Goal: Task Accomplishment & Management: Manage account settings

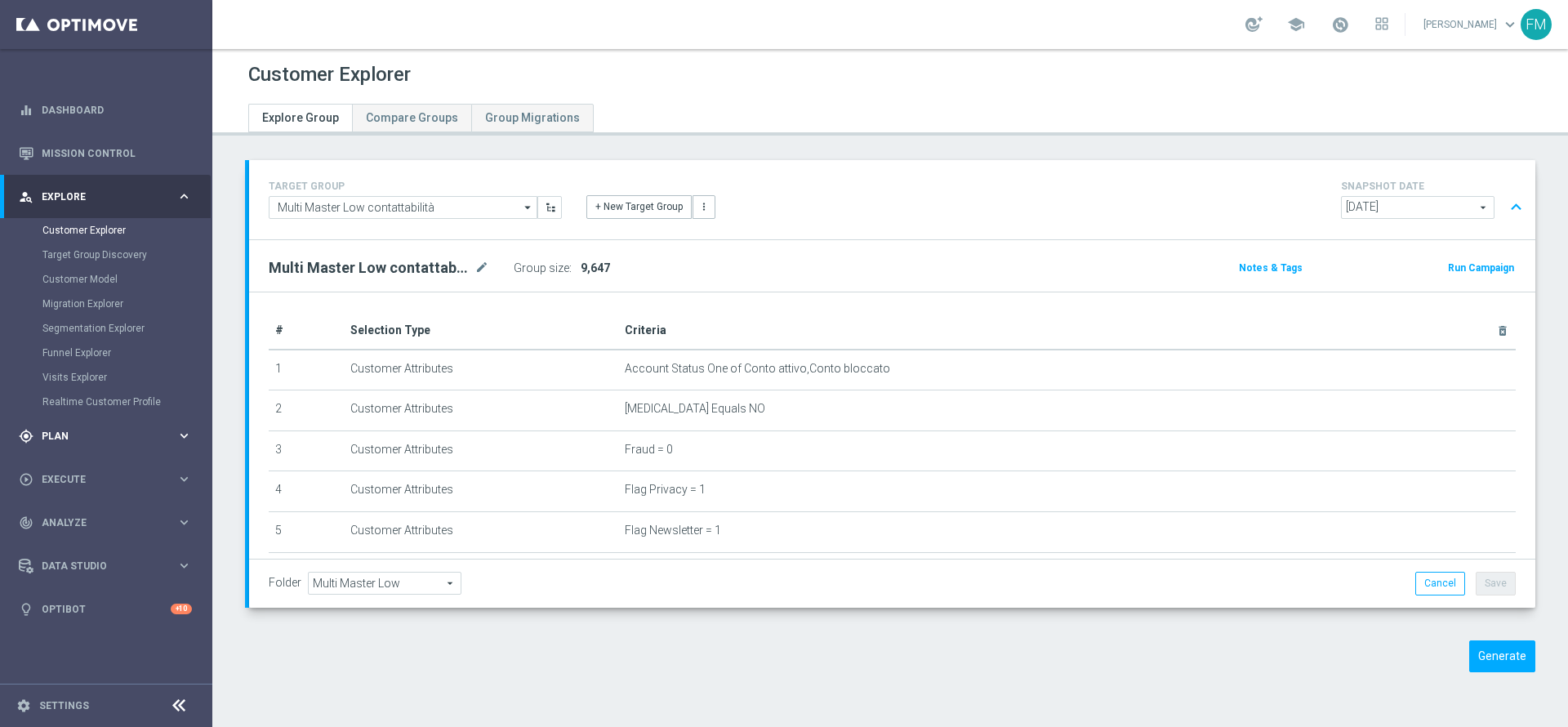
click at [103, 443] on div "gps_fixed Plan keyboard_arrow_right" at bounding box center [105, 435] width 210 height 43
click at [96, 278] on link "Target Groups" at bounding box center [106, 273] width 127 height 13
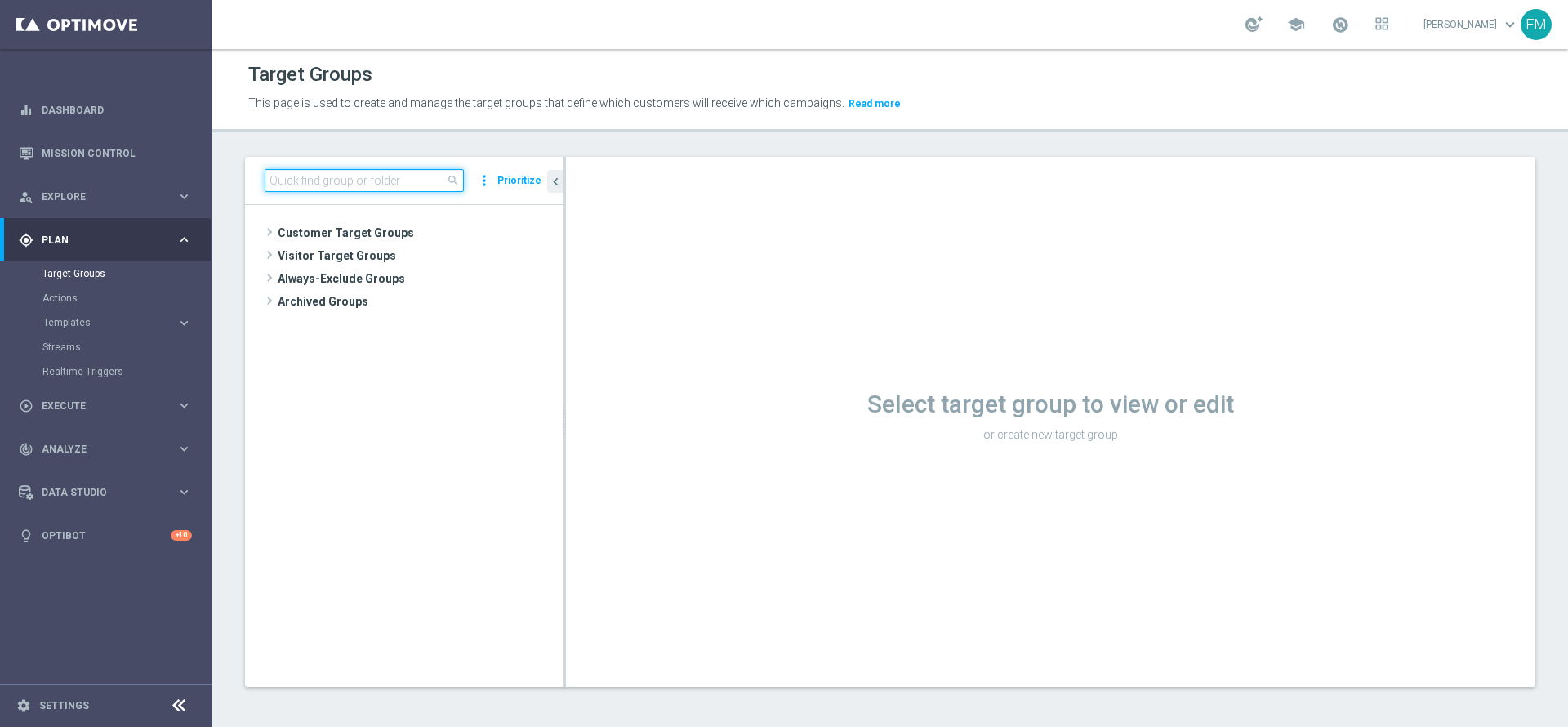
click at [355, 182] on input at bounding box center [364, 180] width 200 height 23
paste input "Churn 0-12M Talent ggr nb tra 0 e 100 1st NO Sport"
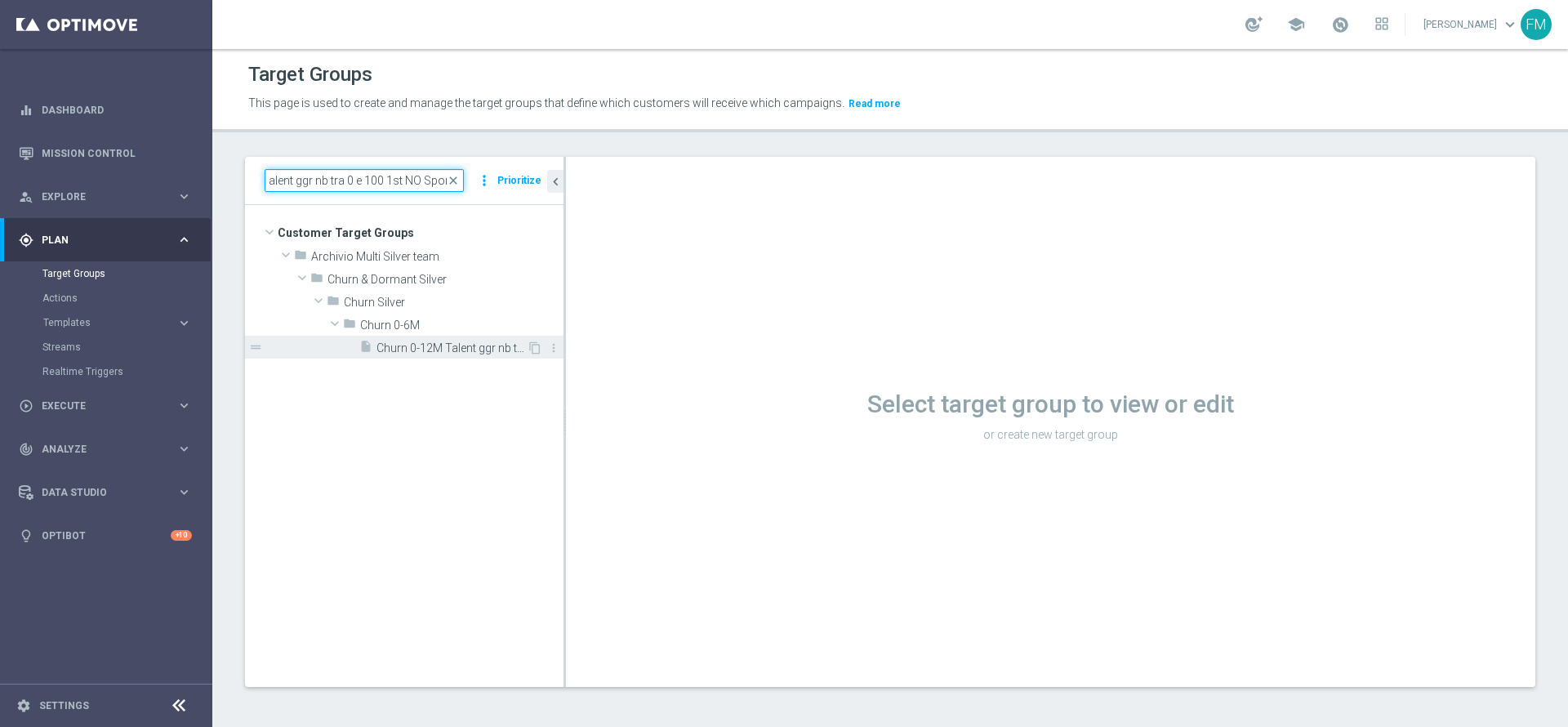
type input "Churn 0-12M Talent ggr nb tra 0 e 100 1st NO Sport"
click at [461, 351] on span "Churn 0-12M Talent ggr nb tra 0 e 100 1st NO Sport" at bounding box center [452, 348] width 151 height 14
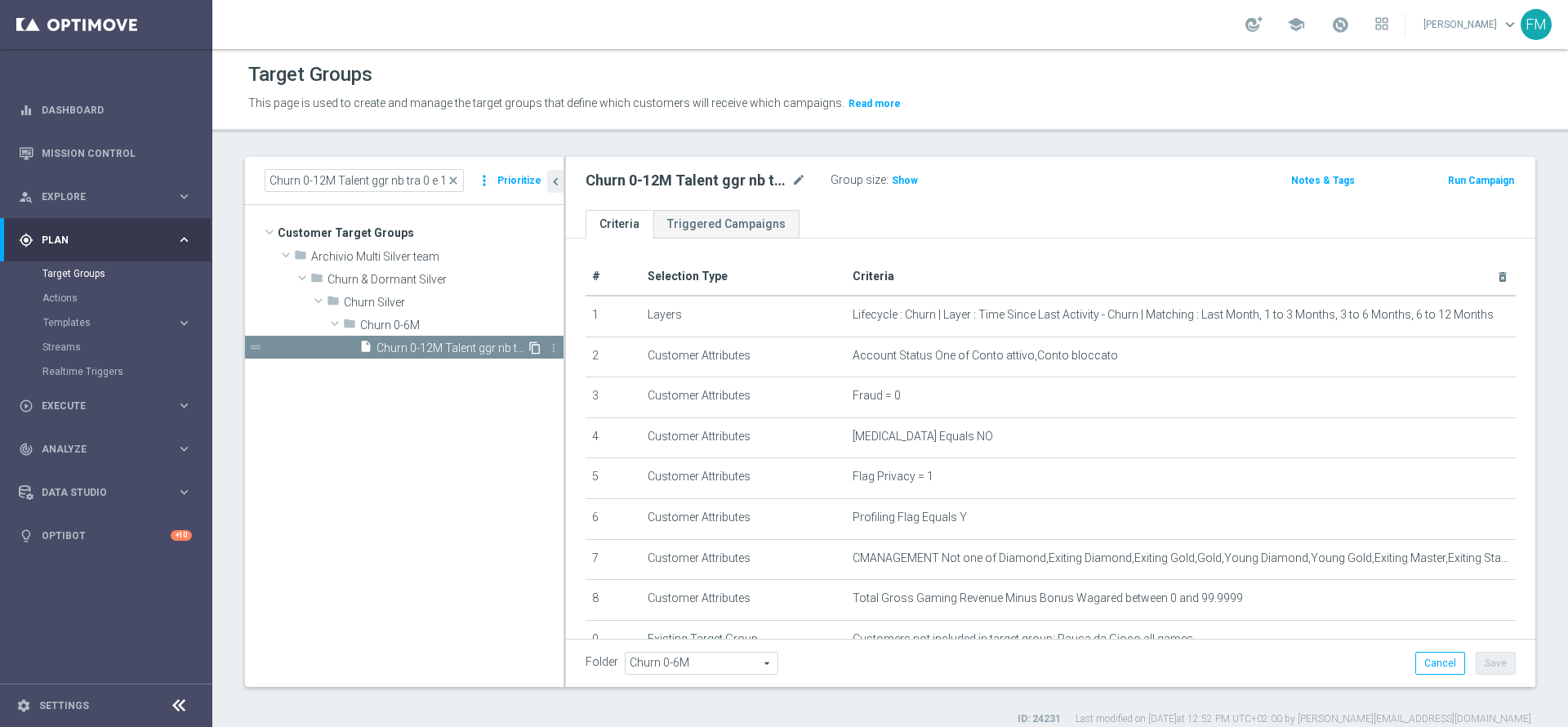
click at [538, 345] on icon "content_copy" at bounding box center [534, 347] width 13 height 13
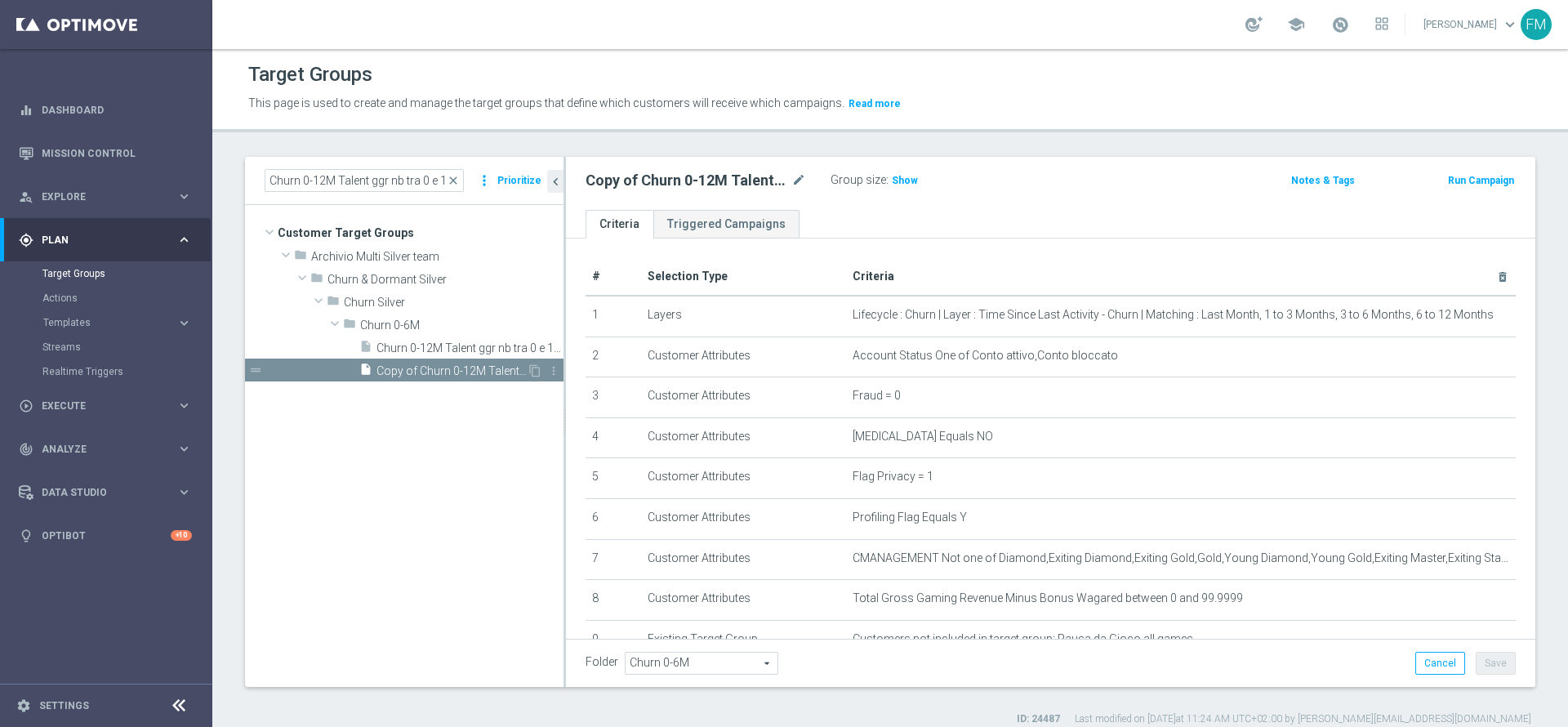
click at [492, 367] on span "Copy of Churn 0-12M Talent ggr nb tra 0 e 100 1st NO Sport" at bounding box center [452, 371] width 151 height 14
click at [797, 179] on icon "mode_edit" at bounding box center [798, 180] width 15 height 20
click at [709, 181] on input "Copy of Churn 0-12M Talent ggr nb tra 0 e 100 1st NO Sport" at bounding box center [695, 181] width 220 height 23
click at [740, 185] on input "Copy of Churn 0-12M Talent ggr nb tra 0 e 100 1st NO Sport" at bounding box center [695, 181] width 220 height 23
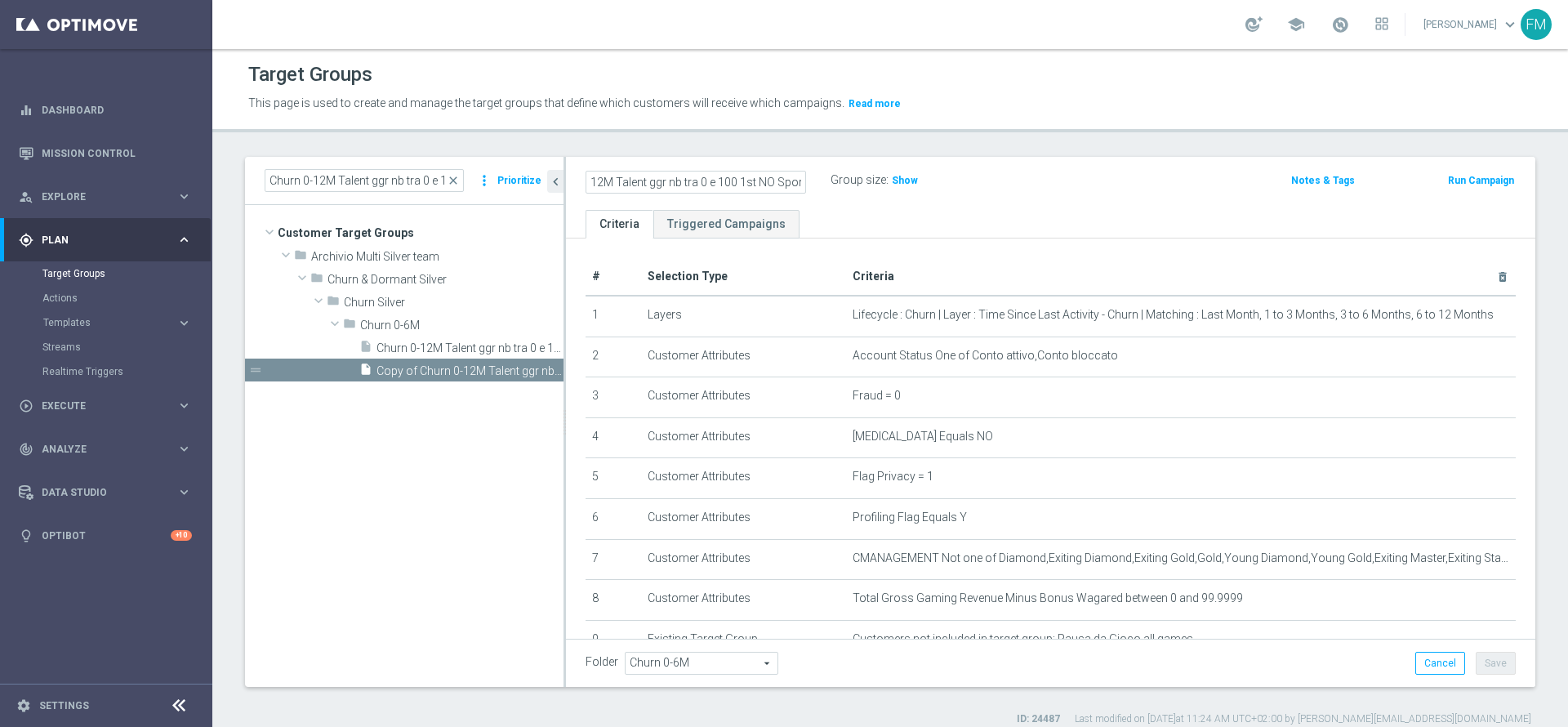
click at [735, 178] on input "Copy of Churn 0-12M Talent ggr nb tra 0 e 100 1st NO Sport" at bounding box center [695, 181] width 220 height 23
type input "Churn 0-12M Talent ggr nb tra 0 e 30 1st NO Sport"
click at [1151, 200] on div "Churn 0-12M Talent ggr nb tra 0 e 30 1st NO Sport mode_edit Group size : Show N…" at bounding box center [1050, 183] width 969 height 53
click at [899, 181] on span "Show" at bounding box center [904, 181] width 26 height 12
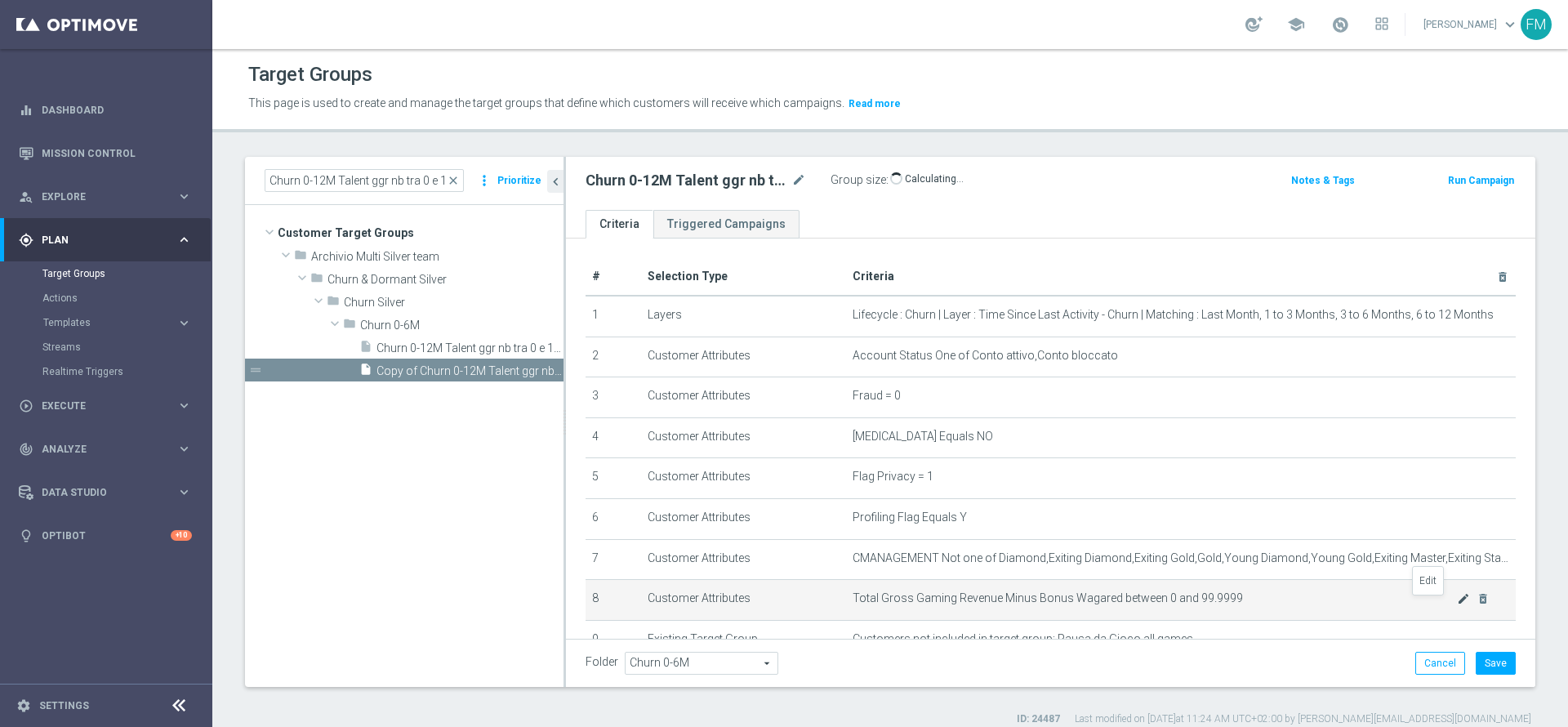
click at [1456, 598] on icon "mode_edit" at bounding box center [1462, 598] width 13 height 13
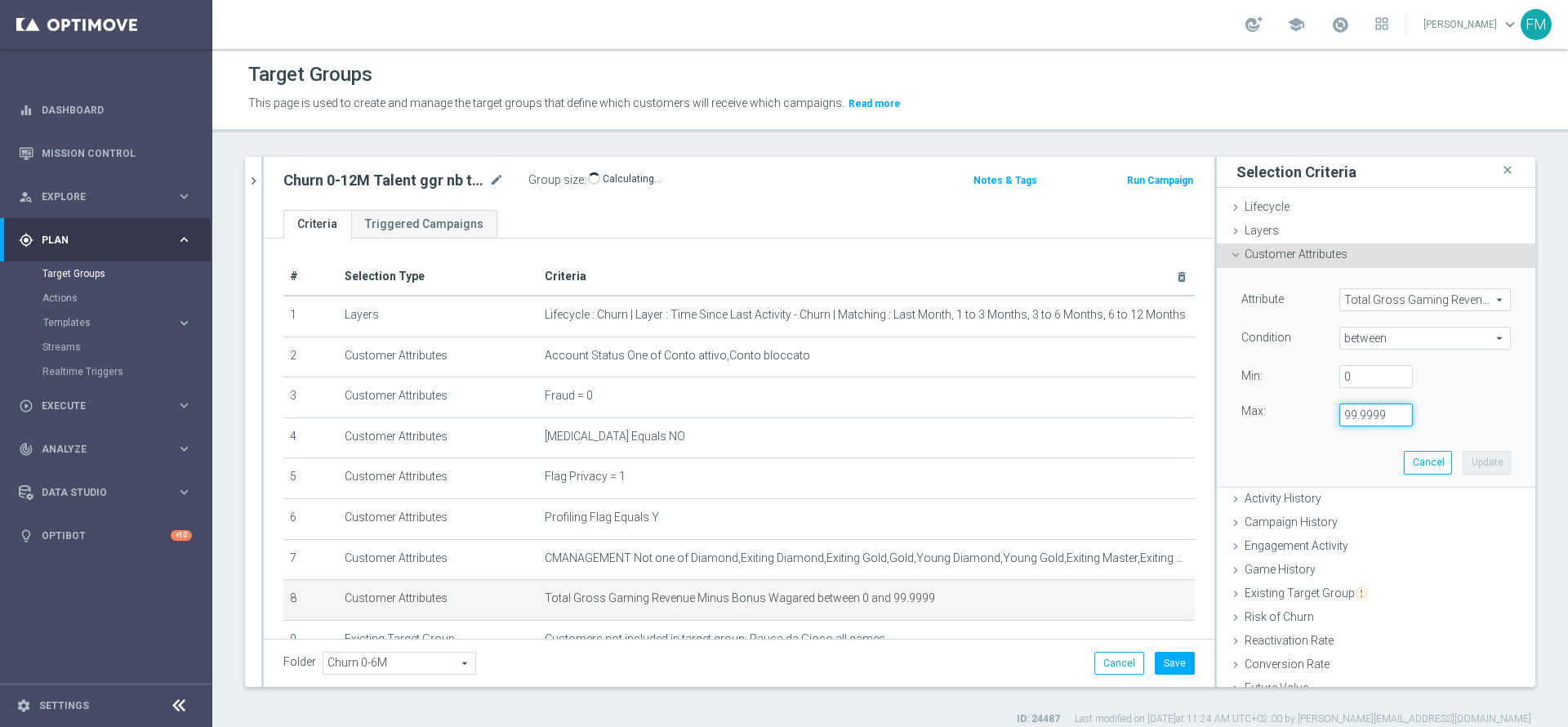
click at [1360, 416] on input "99.9999" at bounding box center [1375, 414] width 73 height 23
type input "9"
type input "29.9999"
click at [1462, 465] on button "Update" at bounding box center [1486, 462] width 48 height 23
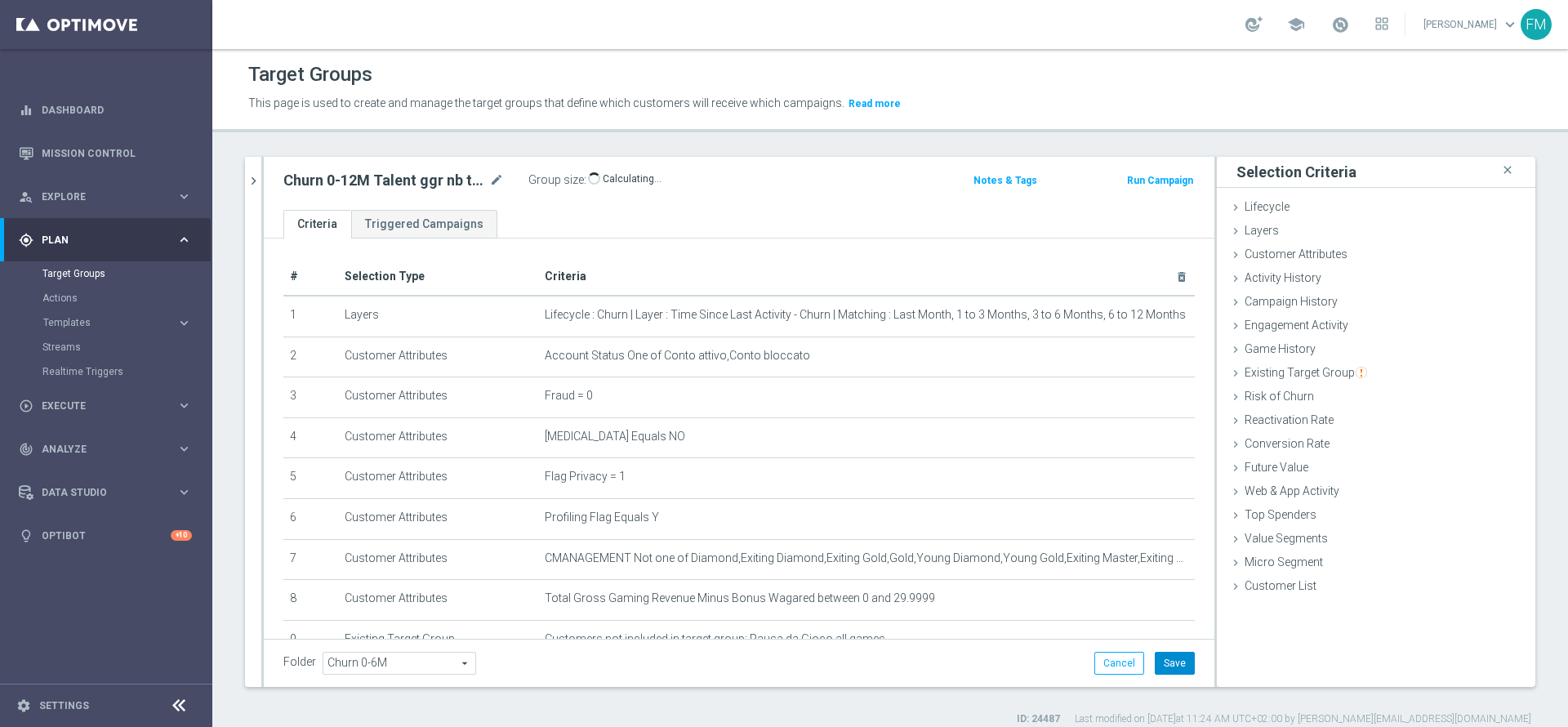
click at [1165, 658] on button "Save" at bounding box center [1175, 662] width 40 height 23
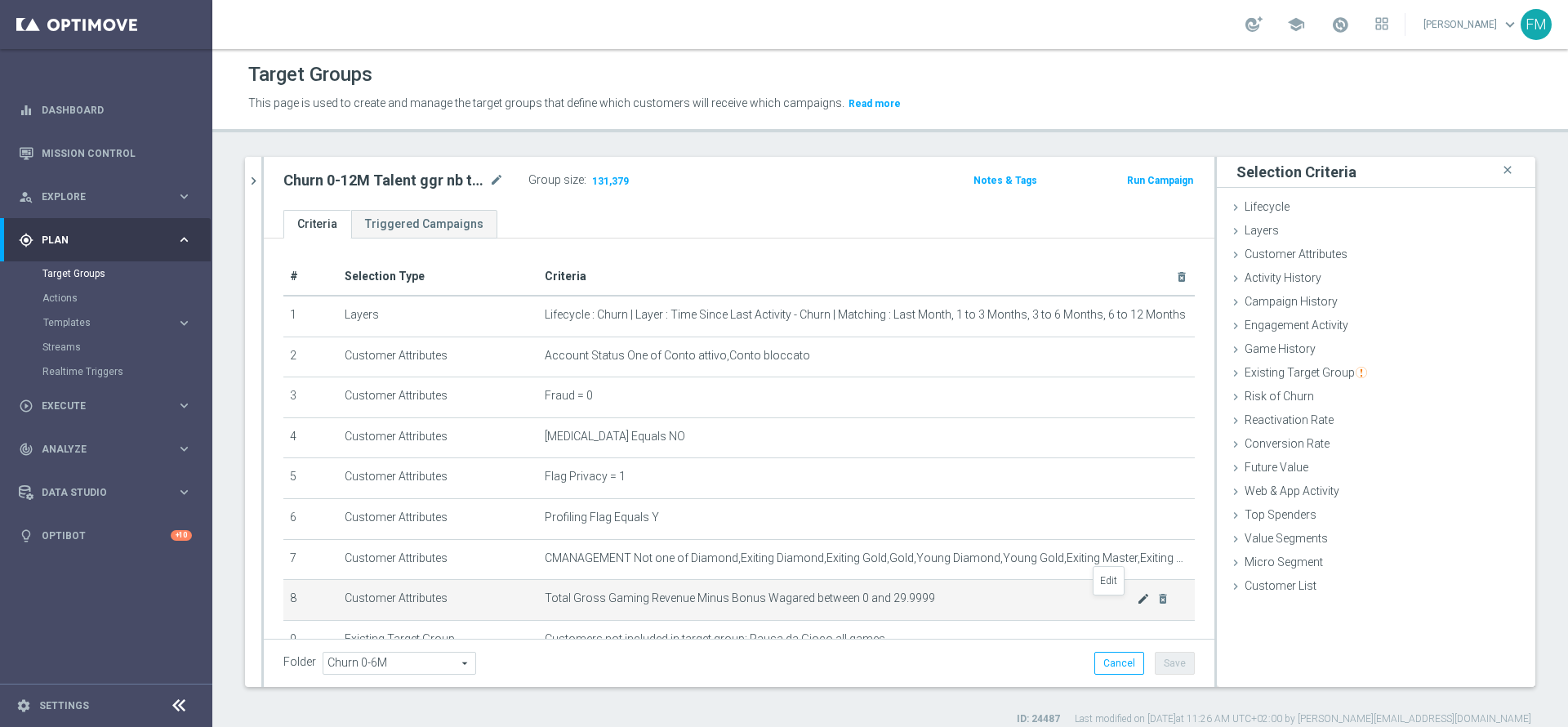
click at [1136, 600] on icon "mode_edit" at bounding box center [1142, 598] width 13 height 13
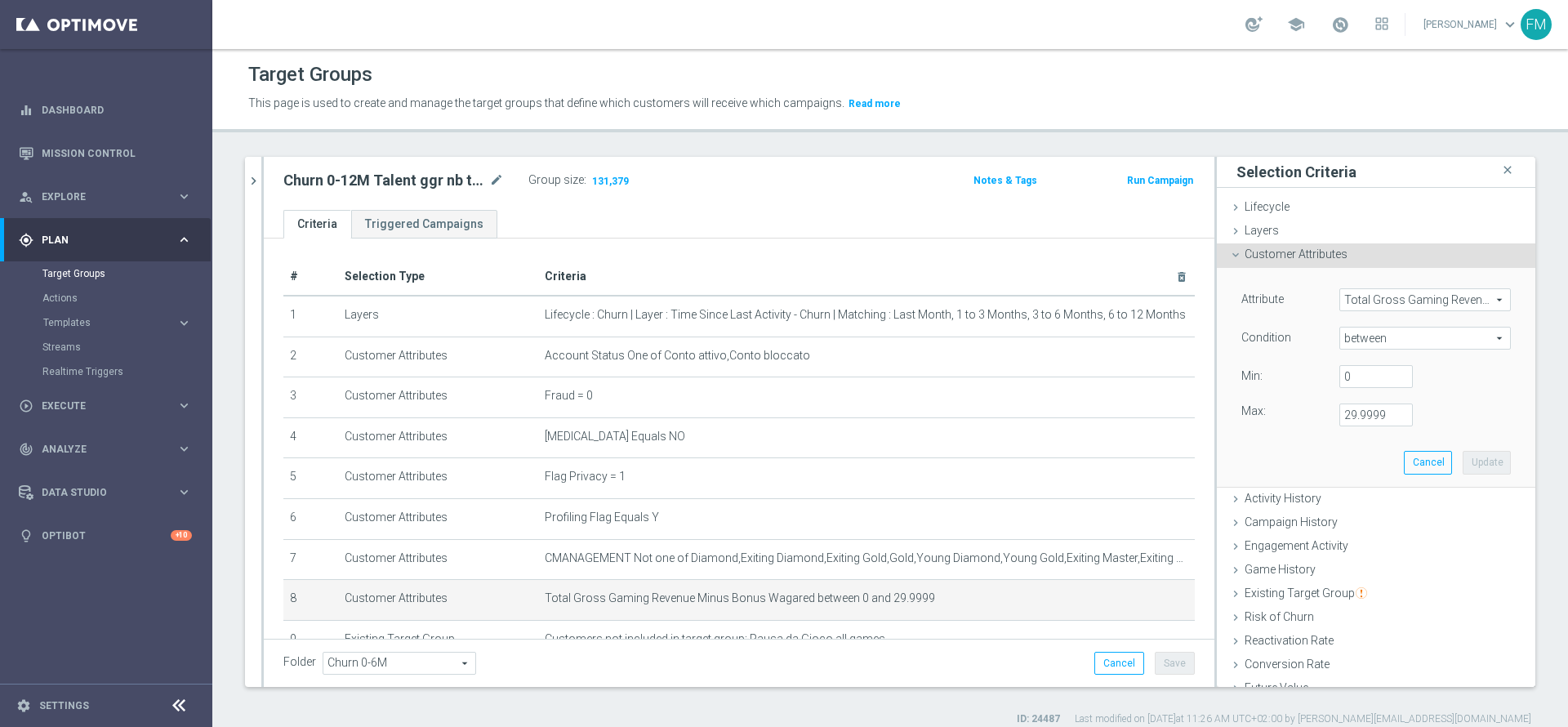
click at [864, 169] on div "Churn 0-12M Talent ggr nb tra 0 e 30 1st NO Sport mode_edit Group size : 131,379" at bounding box center [582, 182] width 623 height 26
click at [495, 170] on icon "mode_edit" at bounding box center [496, 180] width 15 height 20
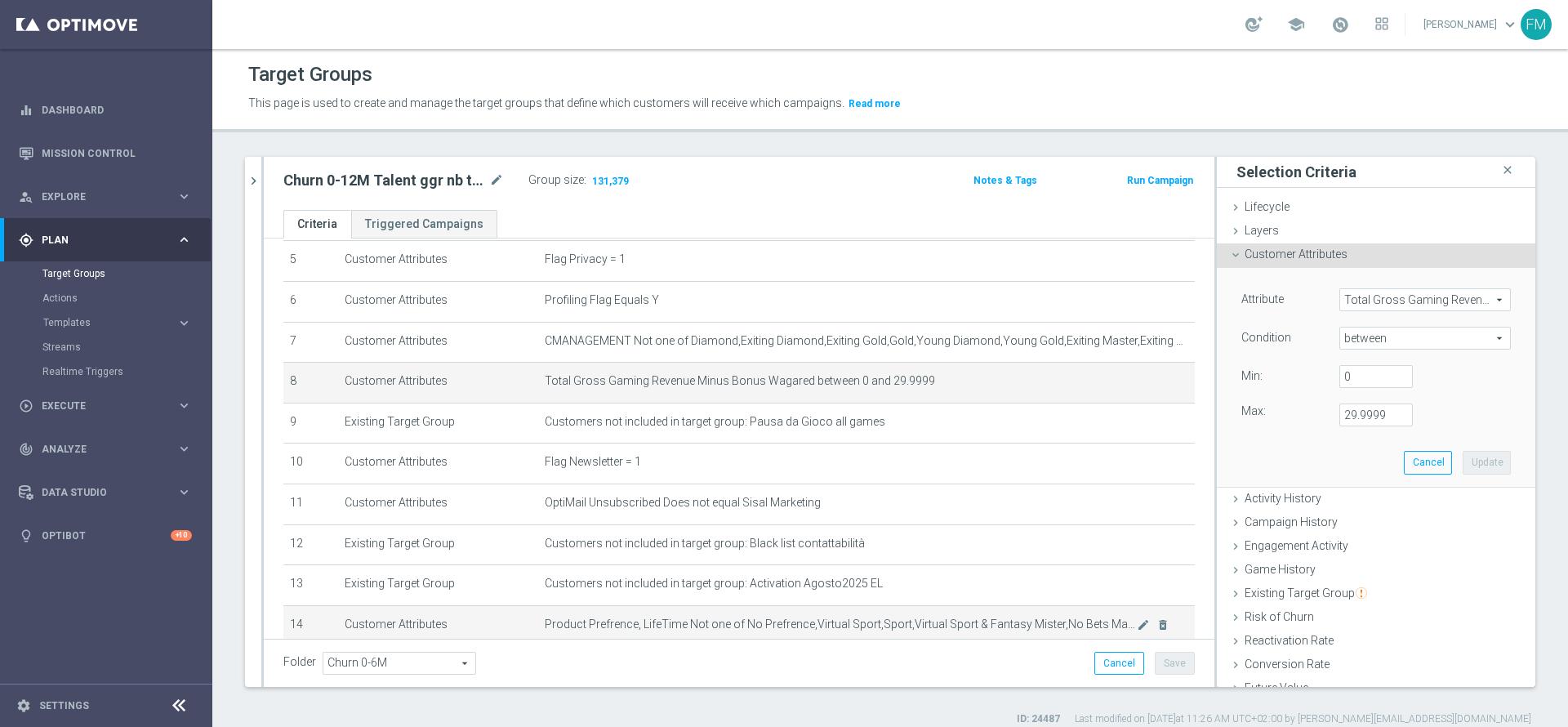
scroll to position [310, 0]
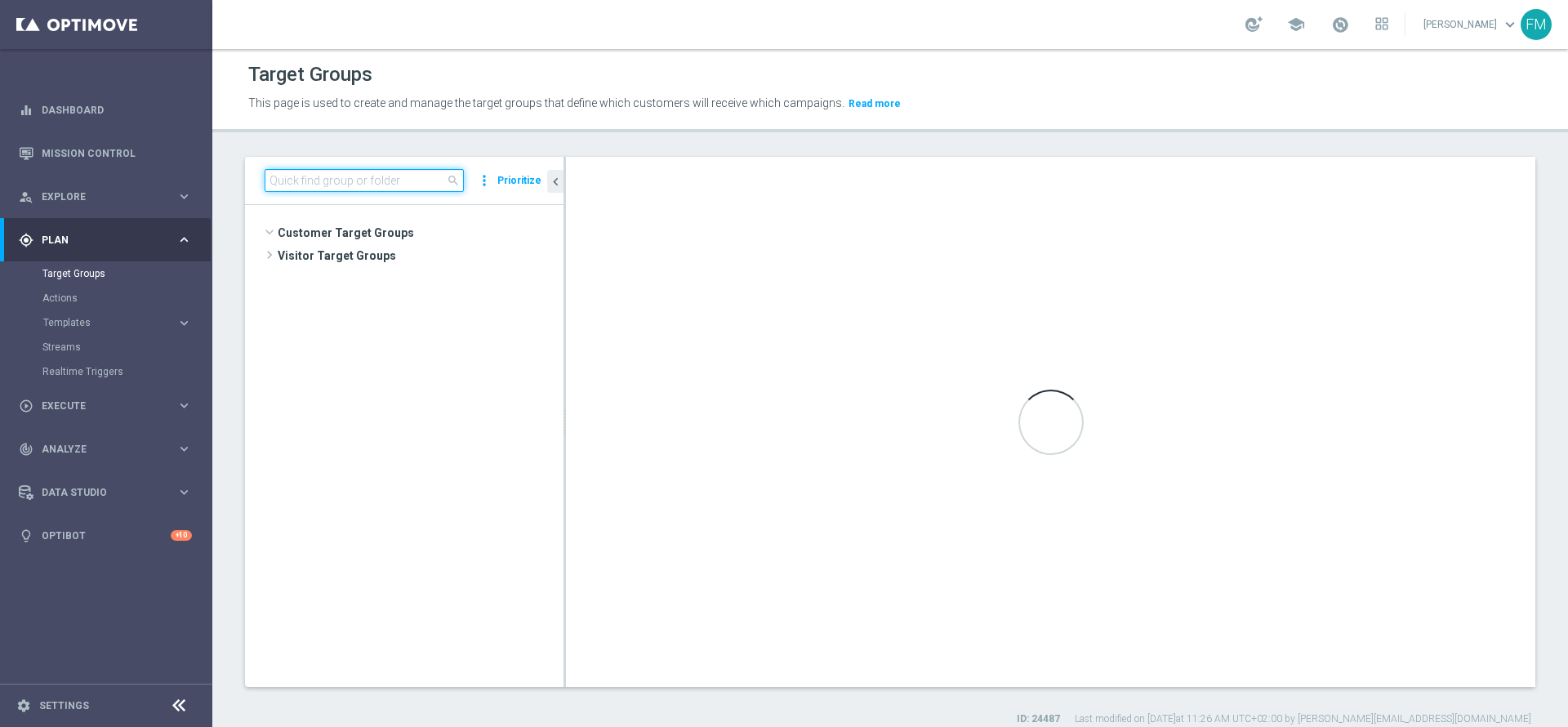
click at [347, 175] on input at bounding box center [364, 180] width 200 height 23
paste input "Churn 0-12M Talent ggr nb tra 0 e 30 1st NO Sport"
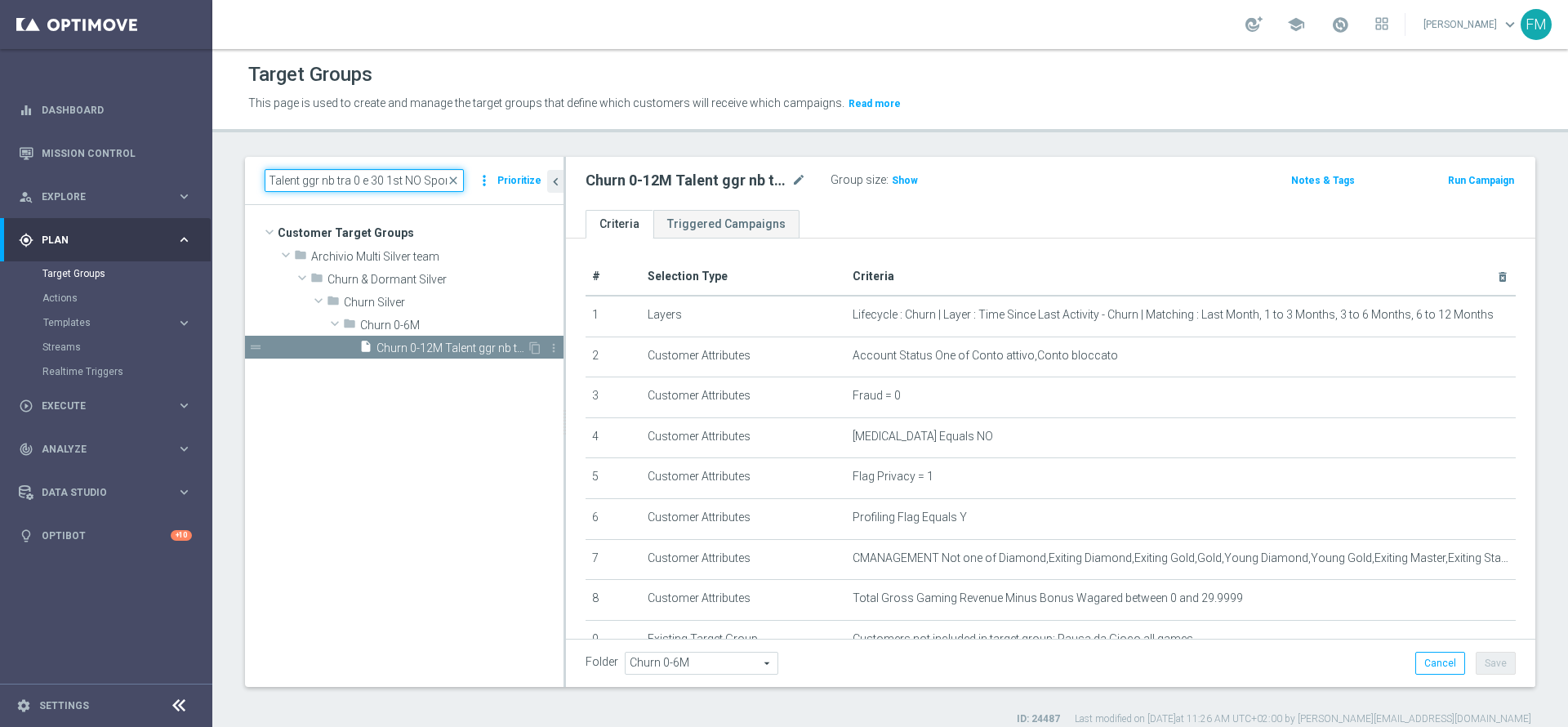
type input "Churn 0-12M Talent ggr nb tra 0 e 30 1st NO Sport"
click at [462, 351] on span "Churn 0-12M Talent ggr nb tra 0 e 30 1st NO Sport" at bounding box center [452, 348] width 151 height 14
click at [911, 188] on h3 "Show" at bounding box center [904, 180] width 29 height 18
